Goal: Check status: Check status

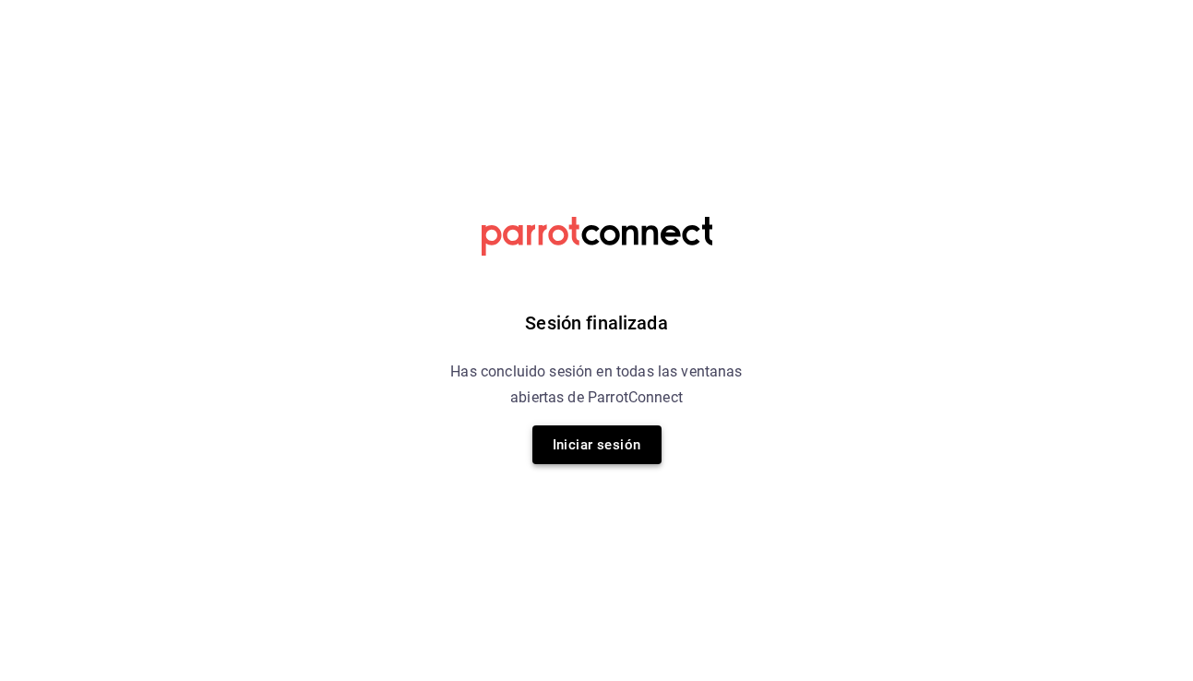
click at [589, 438] on button "Iniciar sesión" at bounding box center [597, 444] width 129 height 39
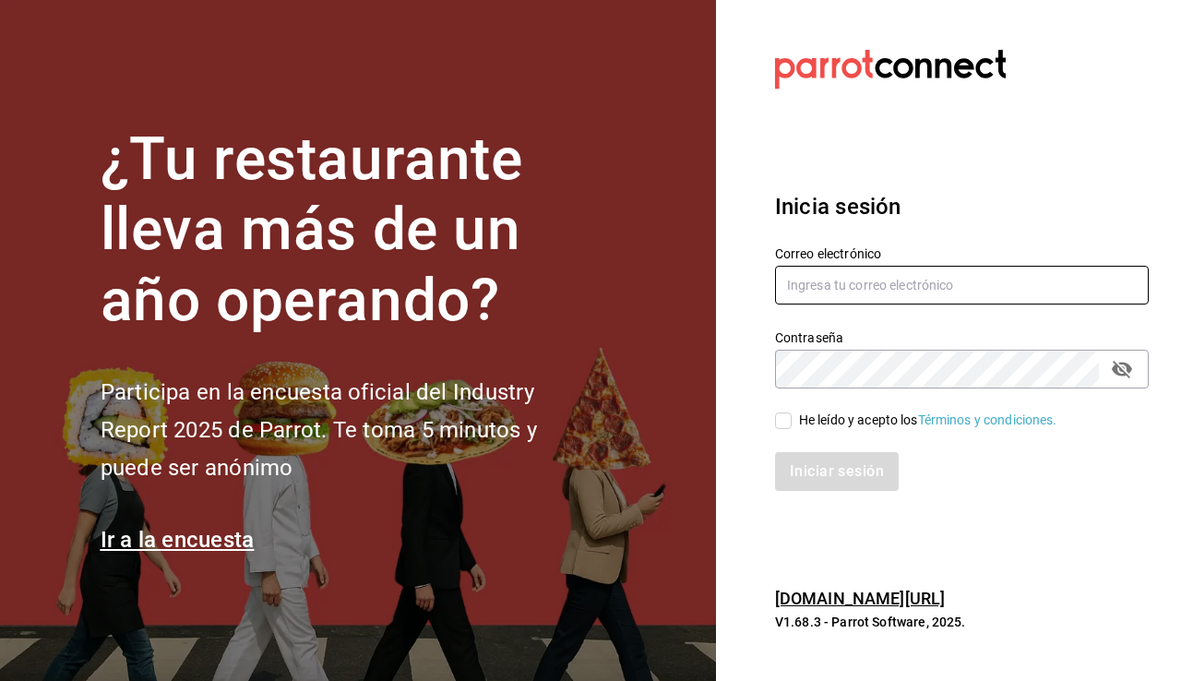
click at [912, 285] on input "text" at bounding box center [962, 285] width 374 height 39
type input "[EMAIL_ADDRESS][DOMAIN_NAME]"
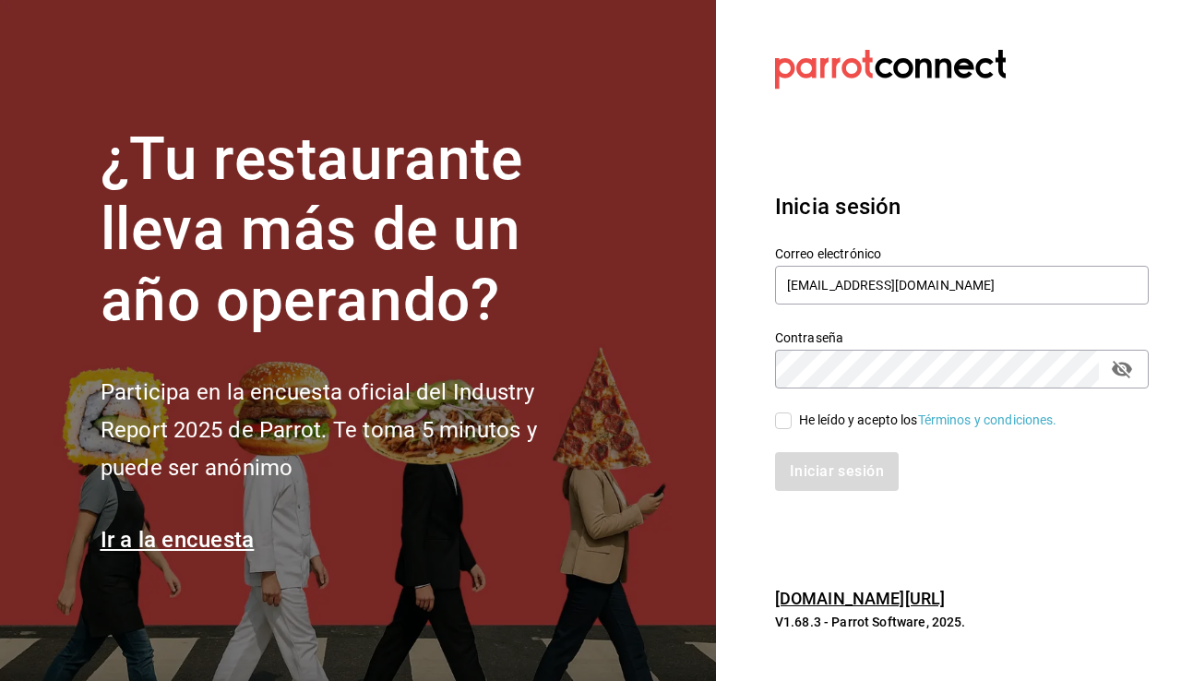
click at [779, 414] on input "He leído y acepto los Términos y condiciones." at bounding box center [783, 421] width 17 height 17
checkbox input "true"
click at [820, 486] on button "Iniciar sesión" at bounding box center [838, 471] width 126 height 39
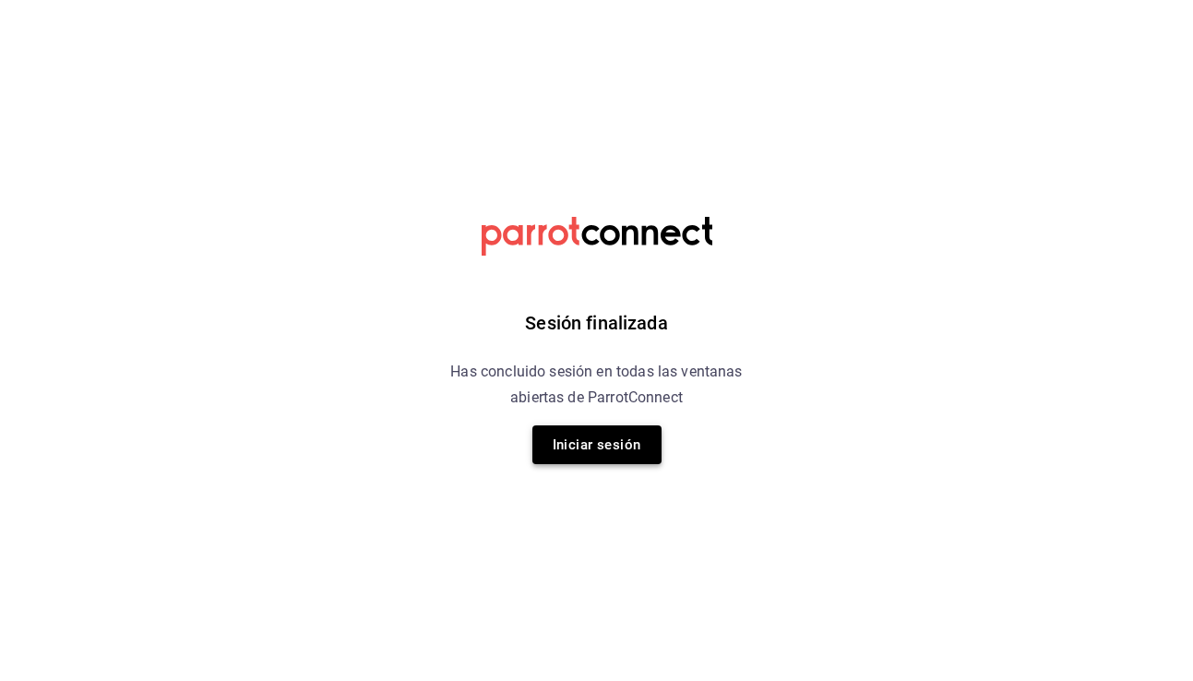
click at [616, 446] on button "Iniciar sesión" at bounding box center [597, 444] width 129 height 39
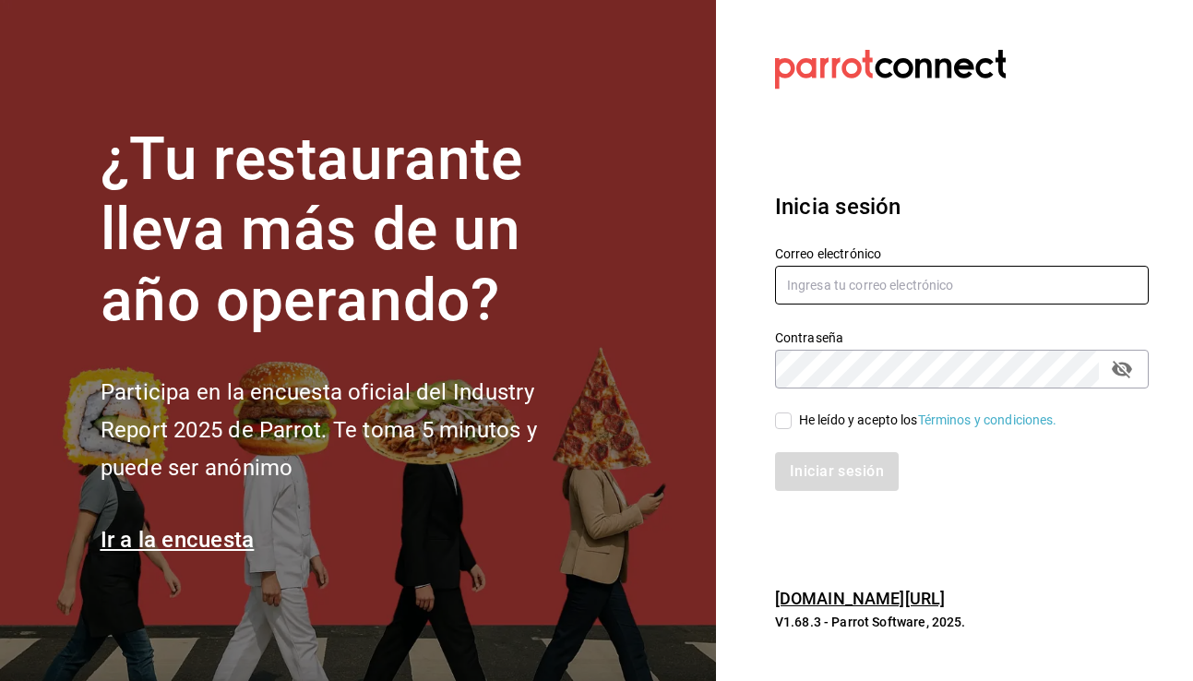
click at [925, 284] on input "text" at bounding box center [962, 285] width 374 height 39
type input "[EMAIL_ADDRESS][DOMAIN_NAME]"
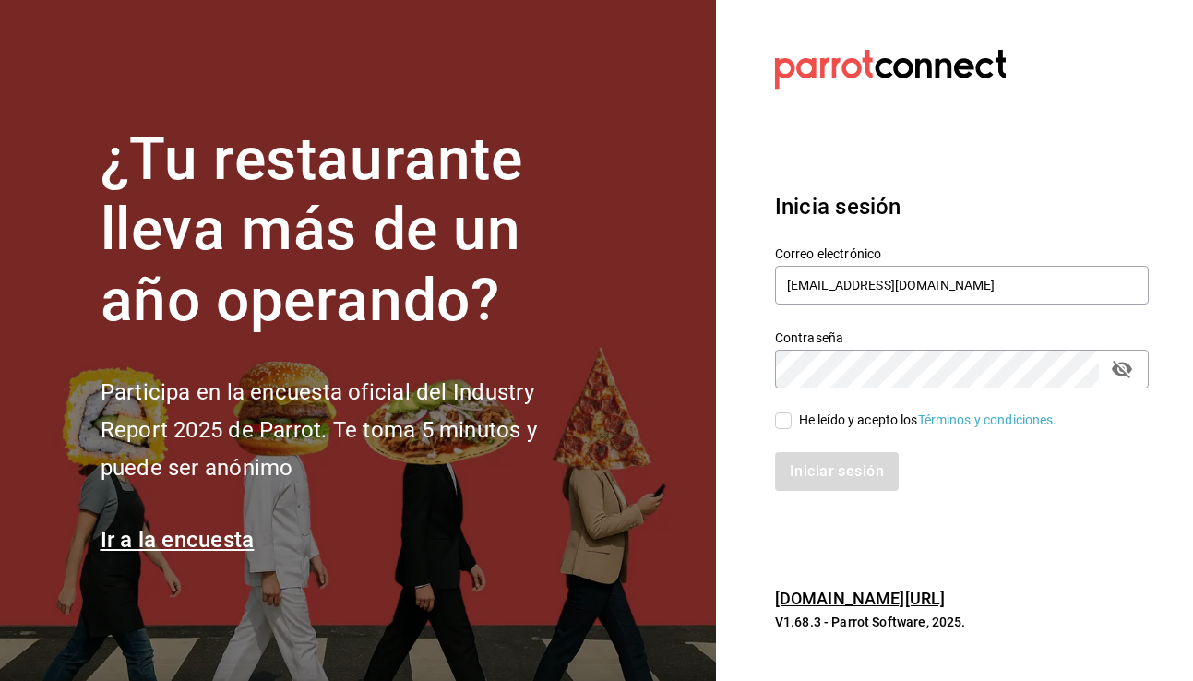
click at [787, 425] on input "He leído y acepto los Términos y condiciones." at bounding box center [783, 421] width 17 height 17
checkbox input "true"
click at [844, 476] on button "Iniciar sesión" at bounding box center [838, 471] width 126 height 39
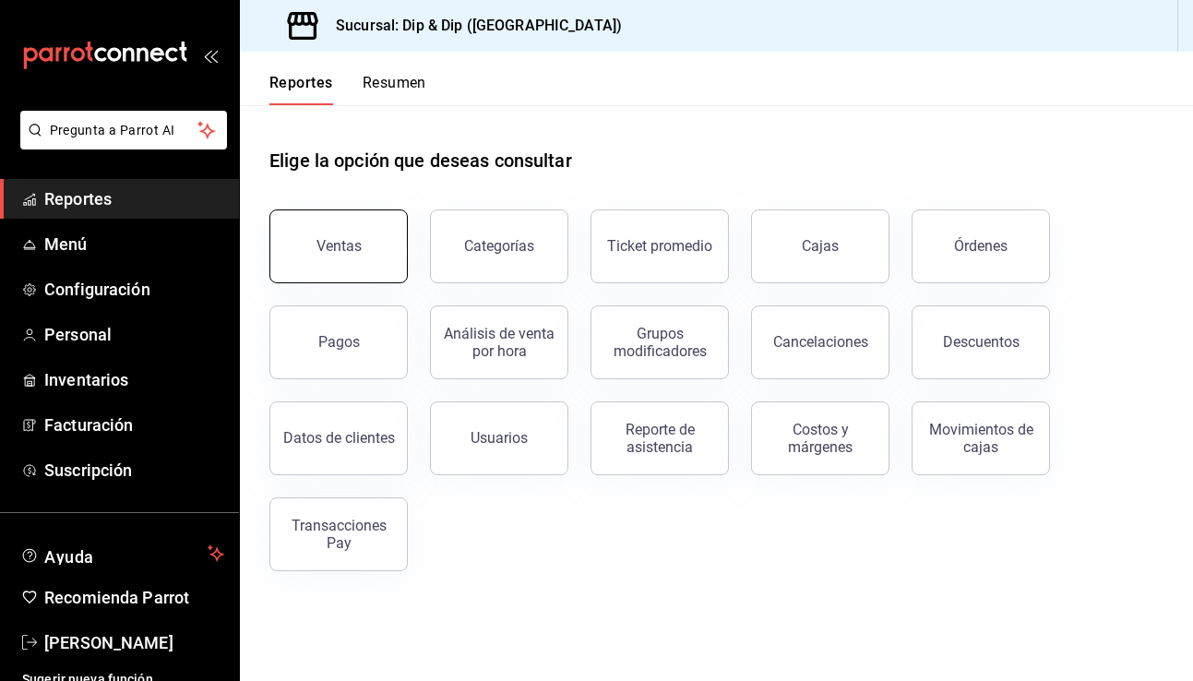
click at [370, 232] on button "Ventas" at bounding box center [338, 246] width 138 height 74
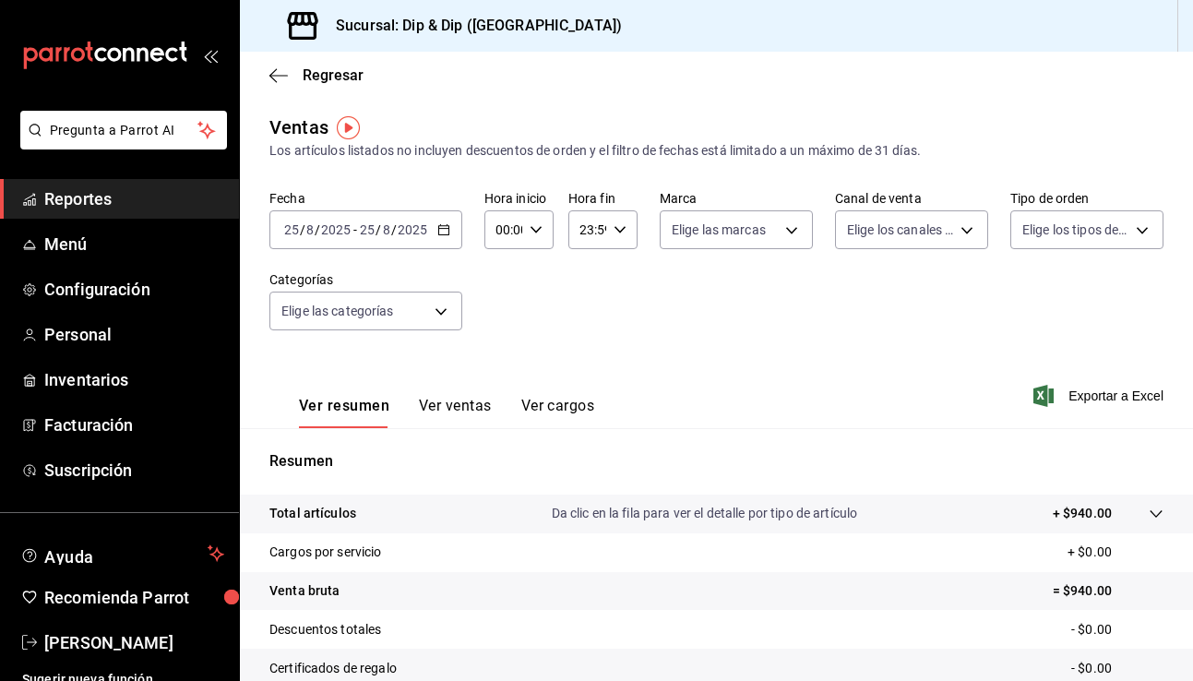
click at [441, 227] on icon "button" at bounding box center [443, 229] width 13 height 13
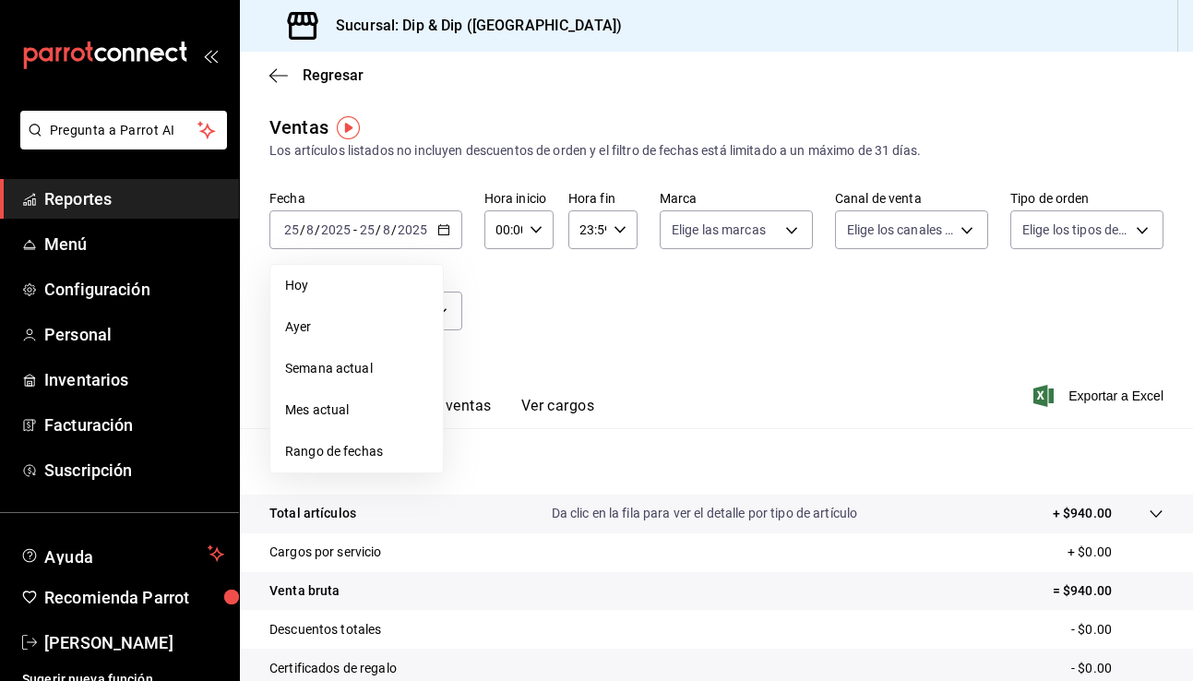
click at [527, 315] on div "Fecha 2025-08-25 25 / 8 / 2025 - 2025-08-25 25 / 8 / 2025 Hoy Ayer Semana actua…" at bounding box center [716, 271] width 894 height 162
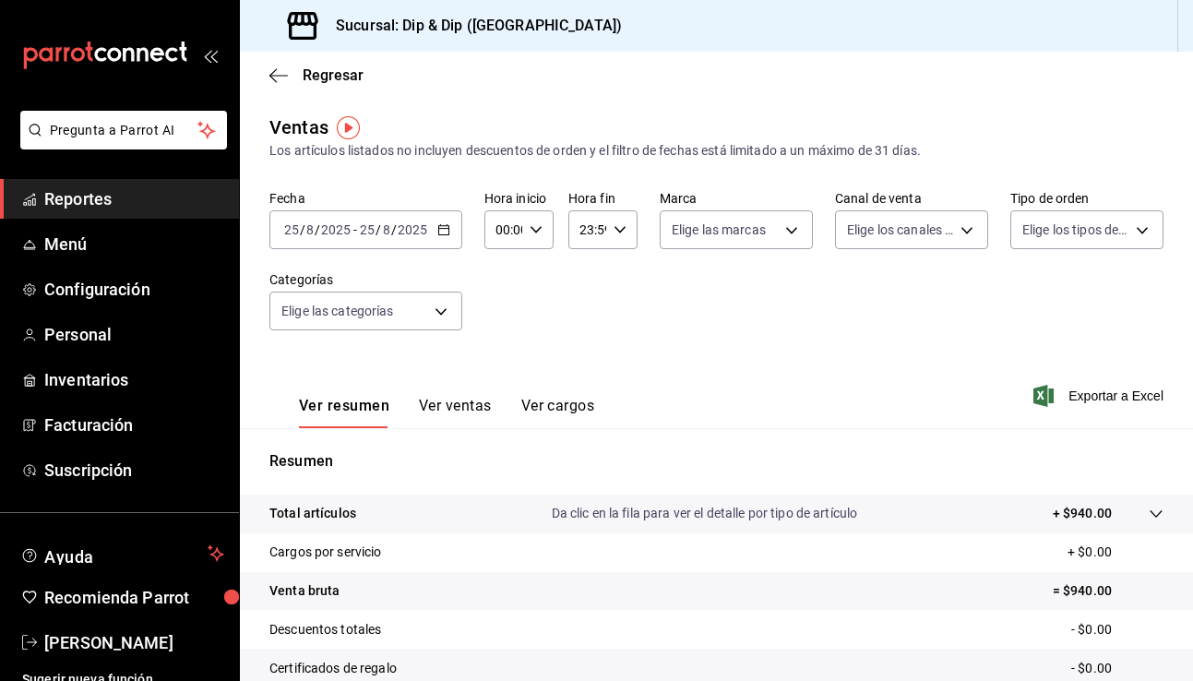
click at [421, 402] on button "Ver ventas" at bounding box center [455, 412] width 73 height 31
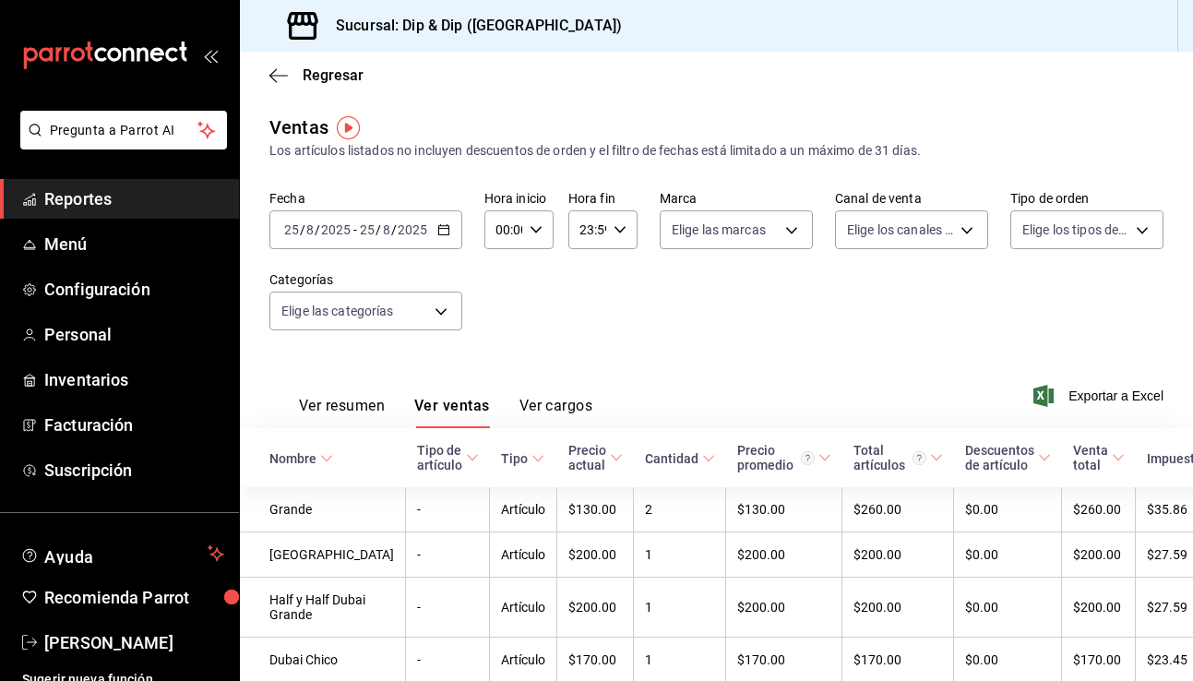
click at [442, 225] on \(Stroke\) "button" at bounding box center [443, 230] width 11 height 10
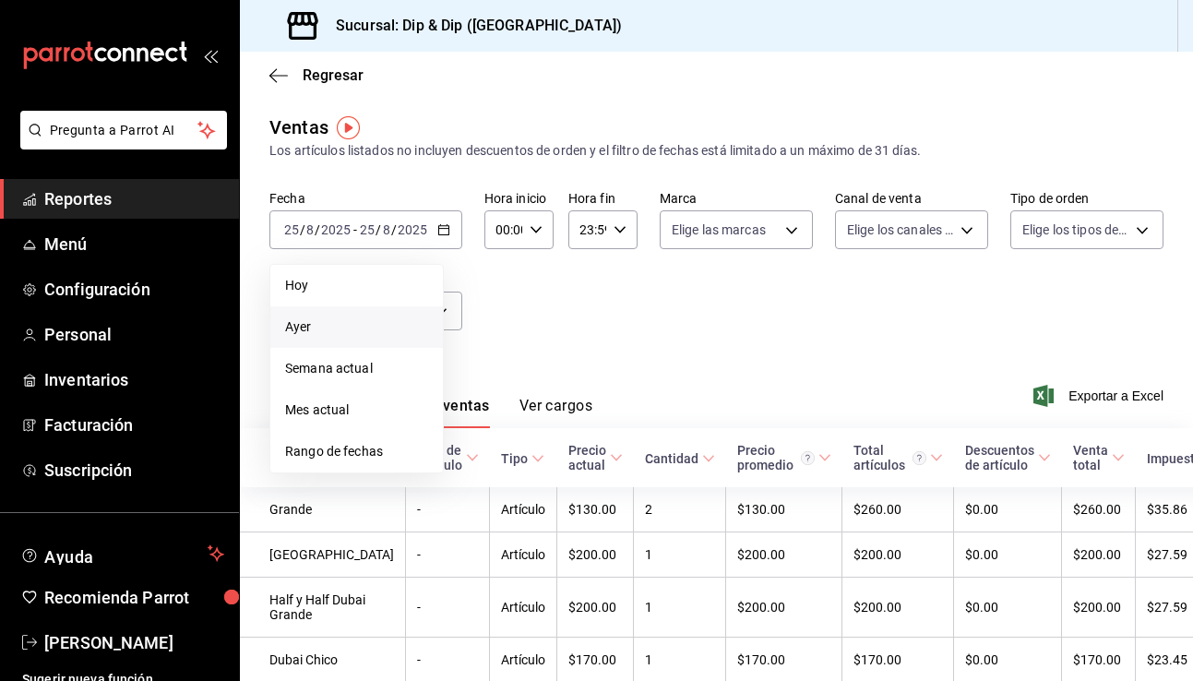
click at [311, 331] on span "Ayer" at bounding box center [356, 326] width 143 height 19
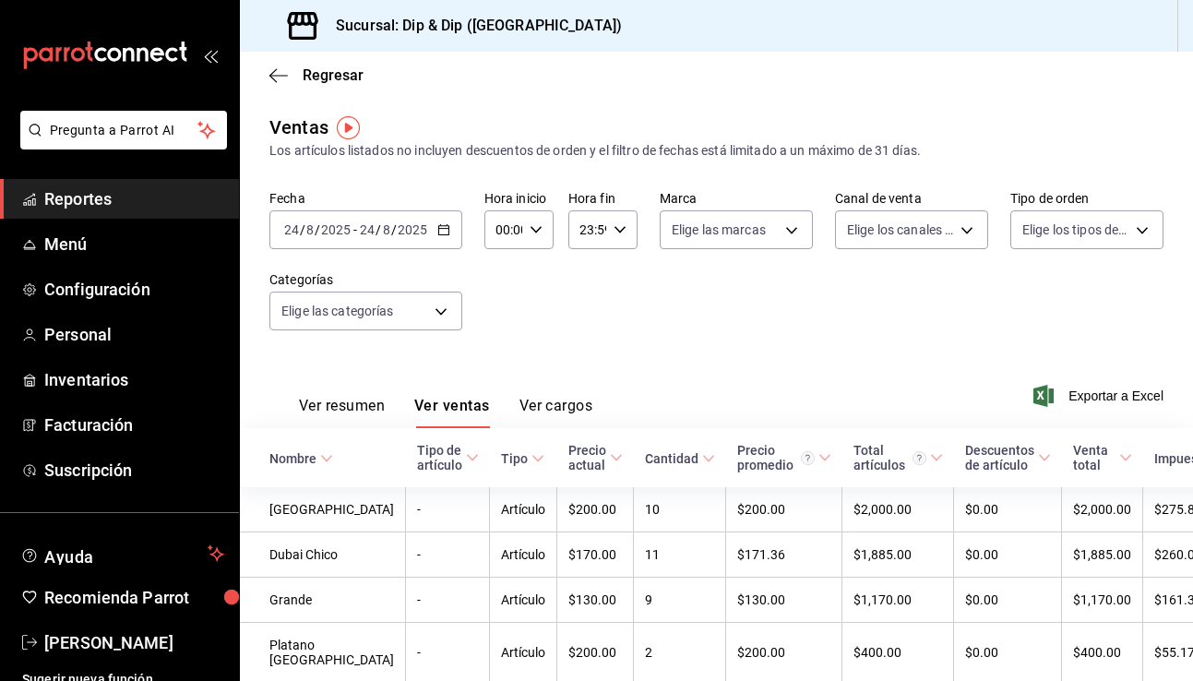
click at [337, 395] on div "Ver resumen Ver ventas Ver cargos" at bounding box center [430, 402] width 323 height 54
click at [327, 422] on button "Ver resumen" at bounding box center [342, 412] width 86 height 31
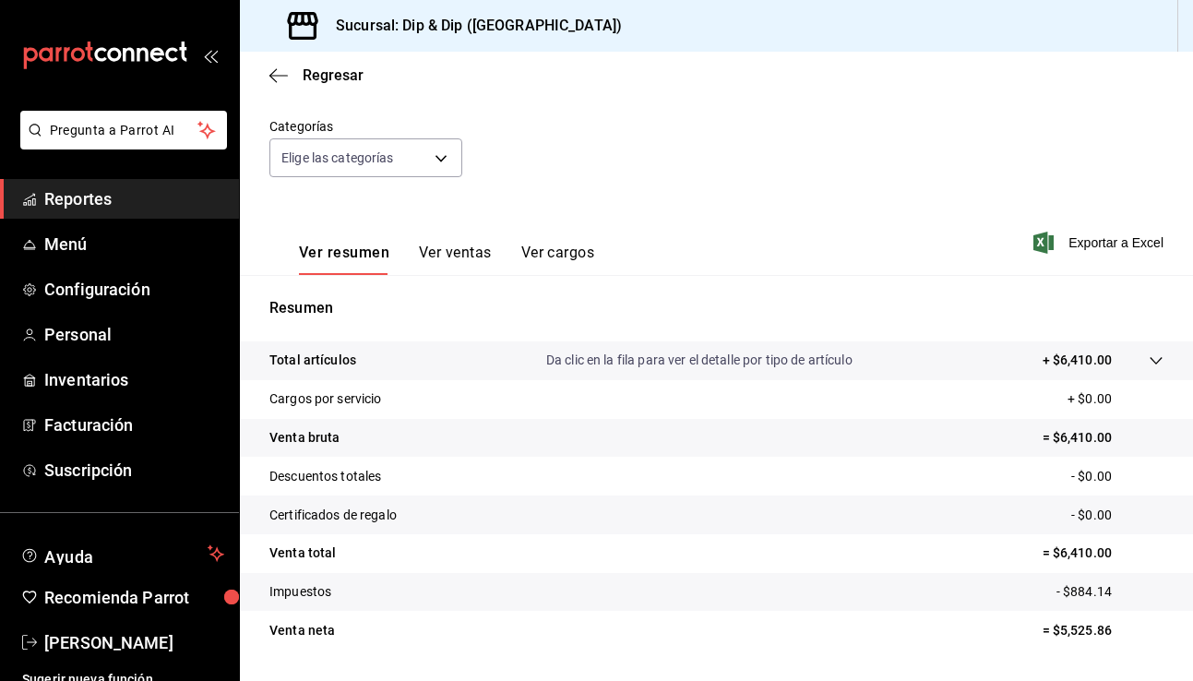
scroll to position [154, 0]
click at [436, 257] on button "Ver ventas" at bounding box center [455, 258] width 73 height 31
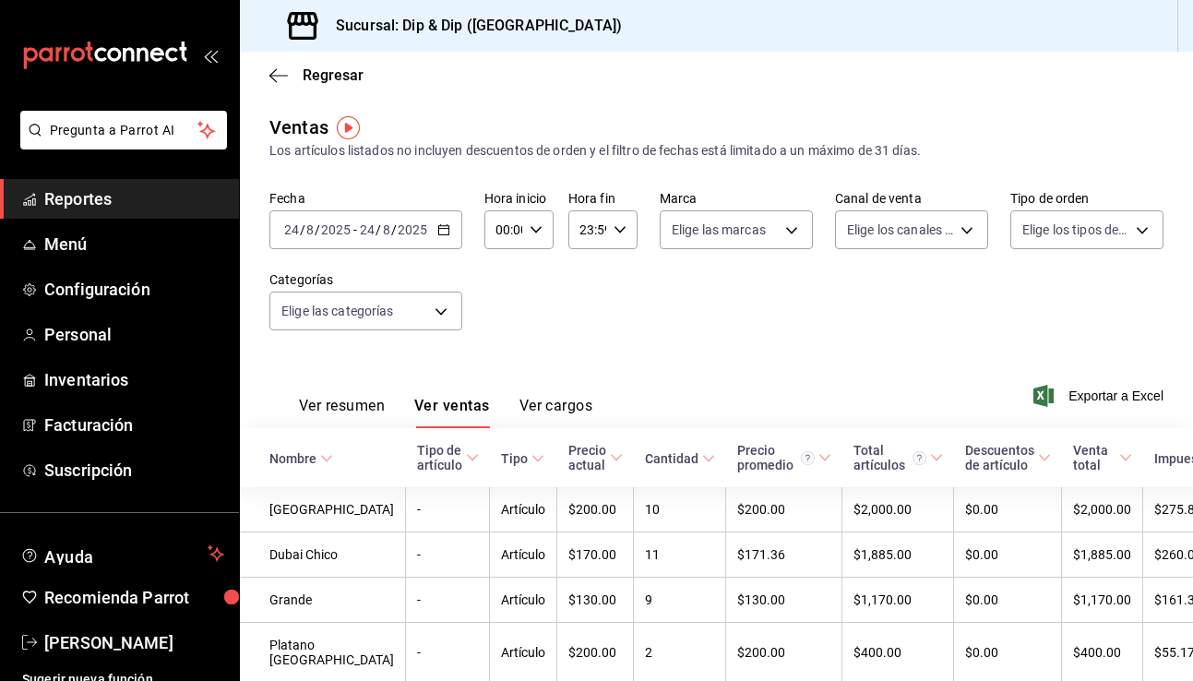
click at [439, 236] on div "2025-08-24 24 / 8 / 2025 - 2025-08-24 24 / 8 / 2025" at bounding box center [365, 229] width 193 height 39
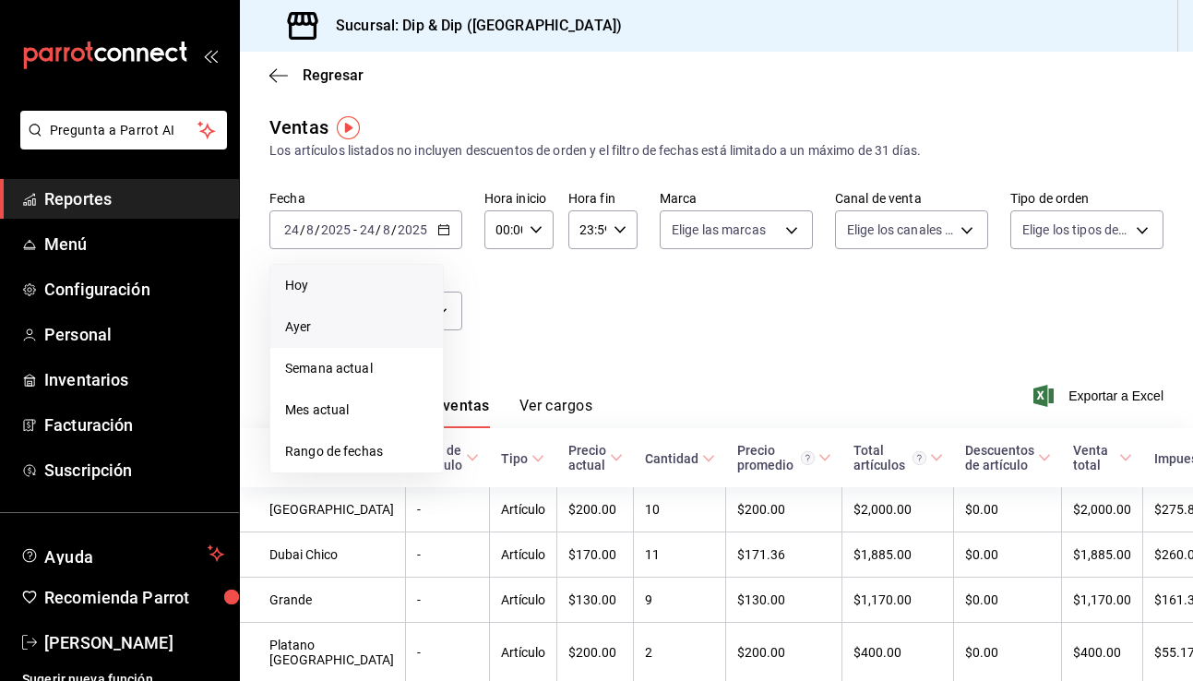
click at [341, 286] on span "Hoy" at bounding box center [356, 285] width 143 height 19
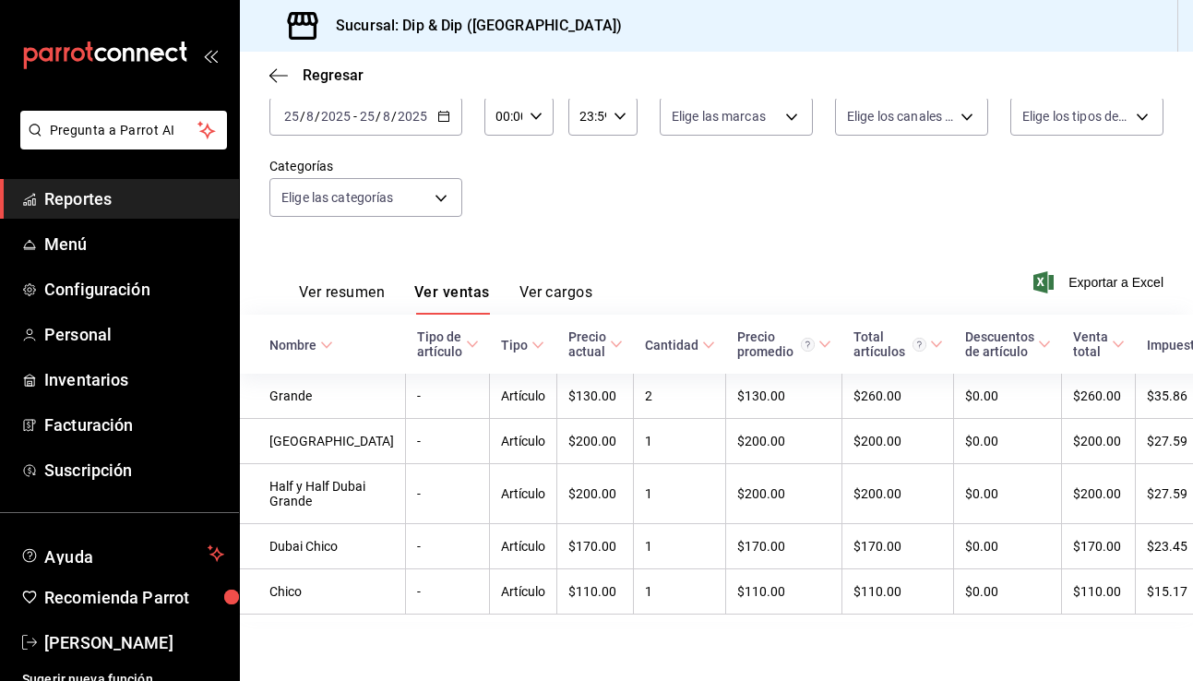
scroll to position [162, 0]
